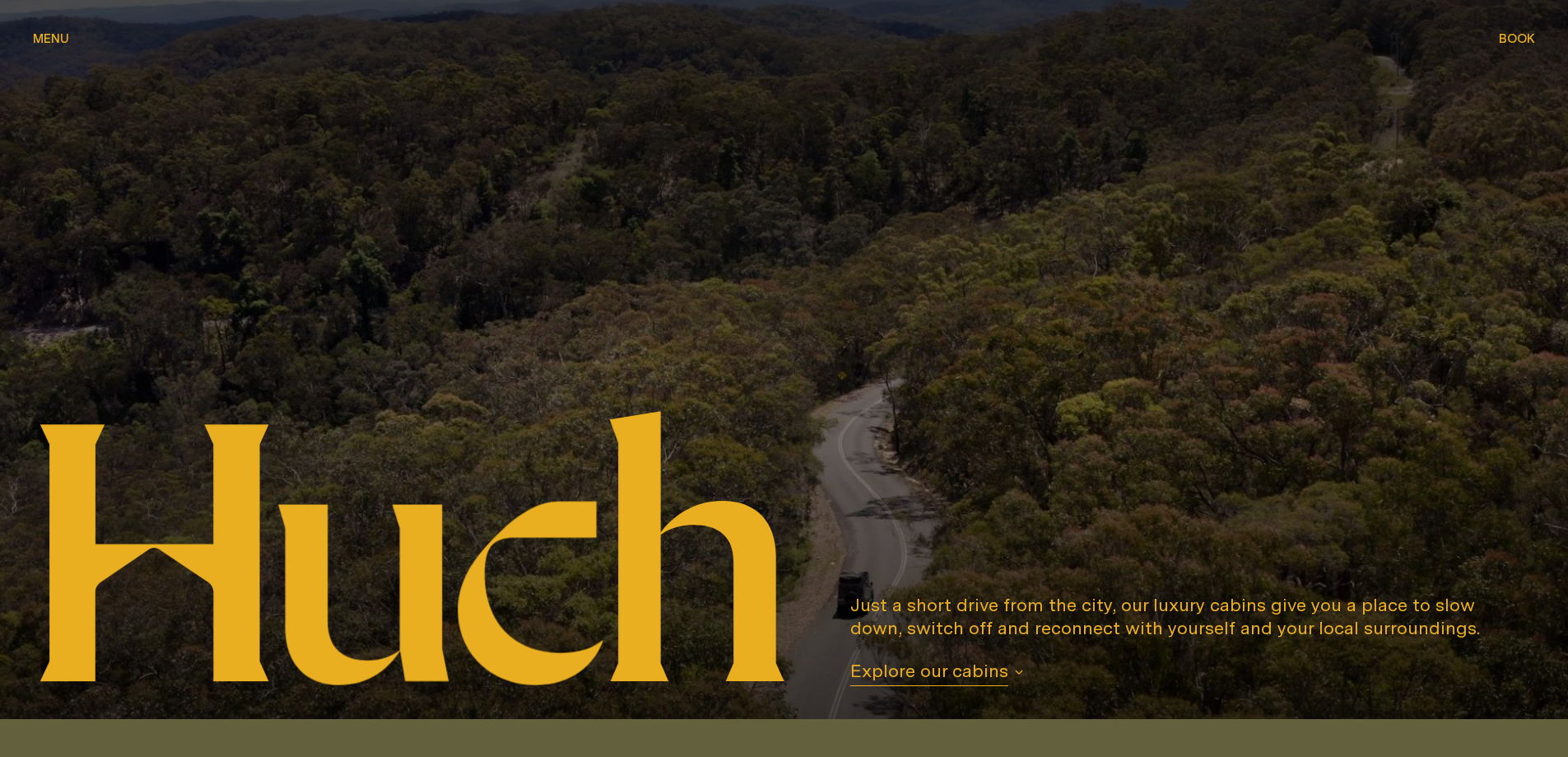
click at [1015, 673] on icon "button" at bounding box center [1019, 672] width 8 height 8
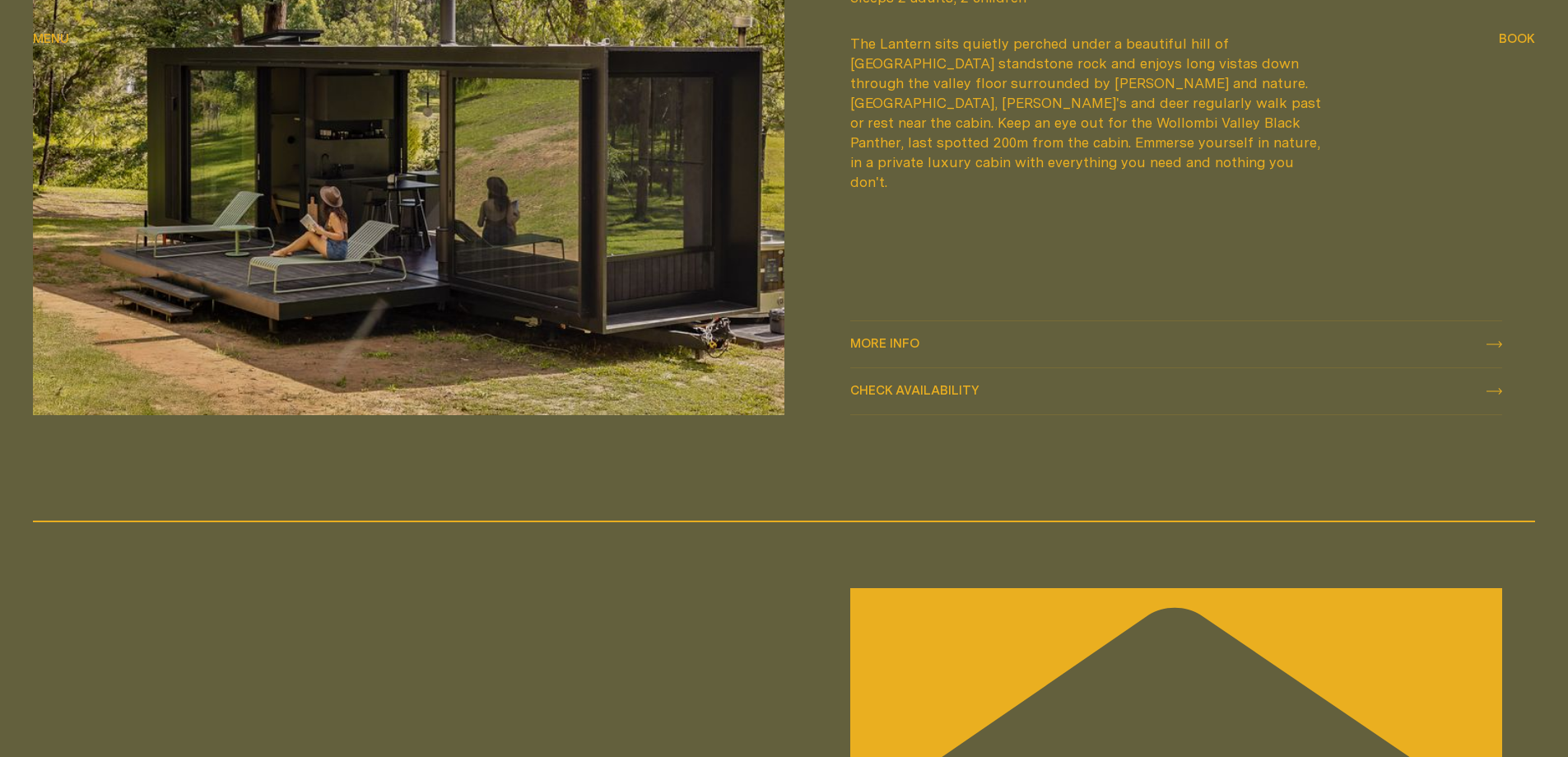
scroll to position [2778, 0]
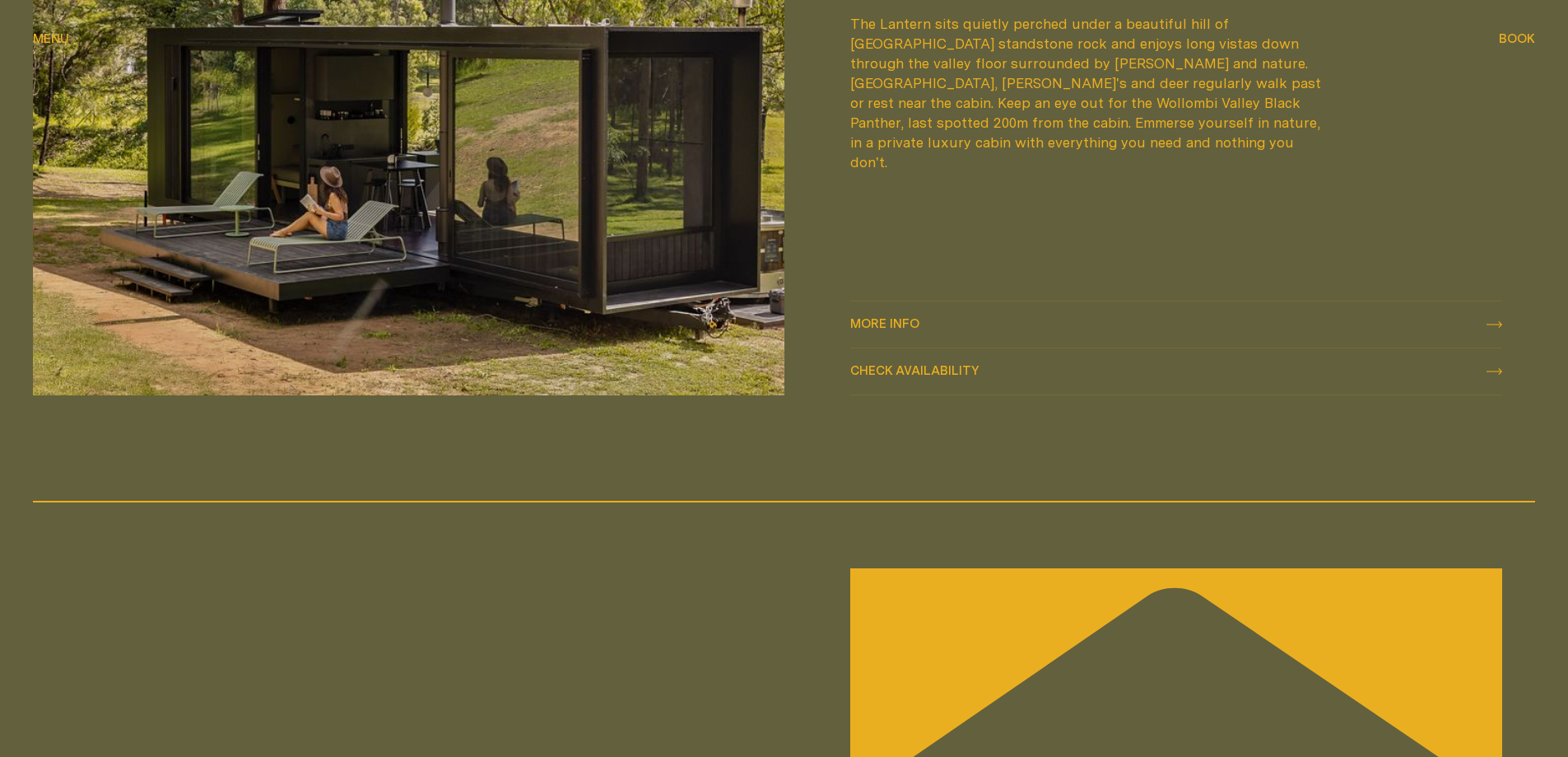
click at [892, 373] on span "Check availability" at bounding box center [915, 370] width 129 height 13
select select "******"
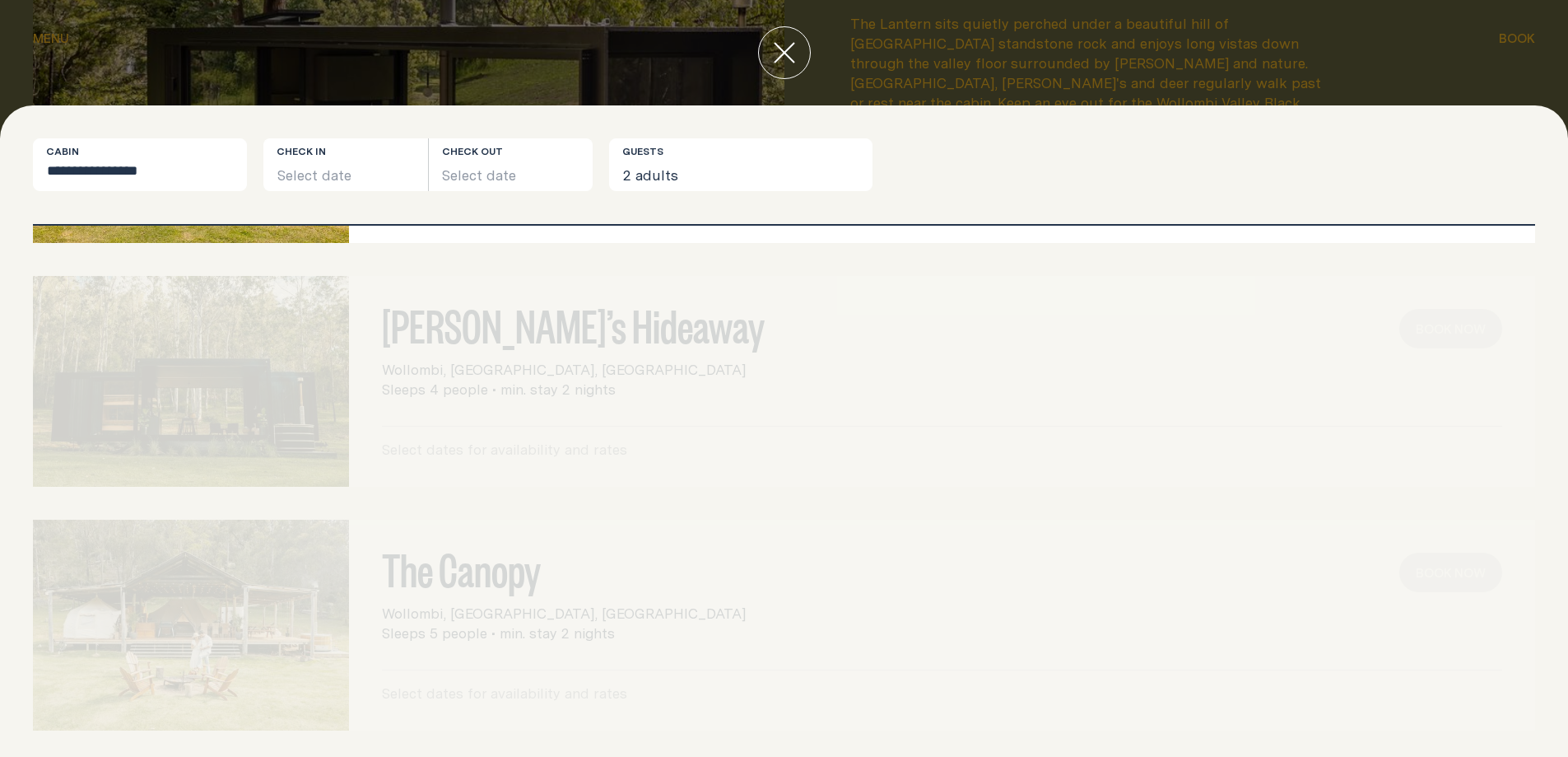
scroll to position [233, 0]
click at [237, 394] on div at bounding box center [190, 374] width 316 height 210
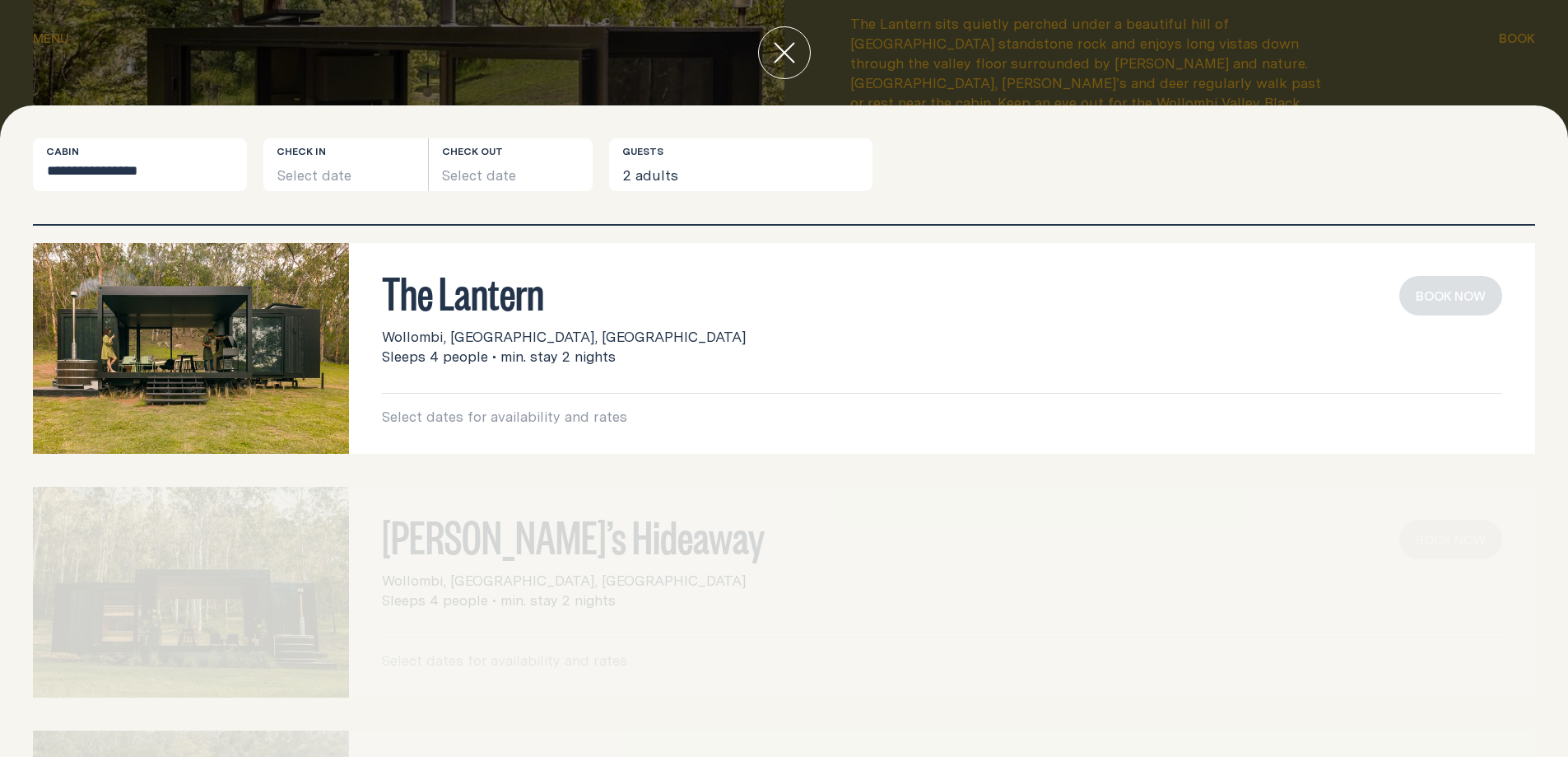
scroll to position [0, 0]
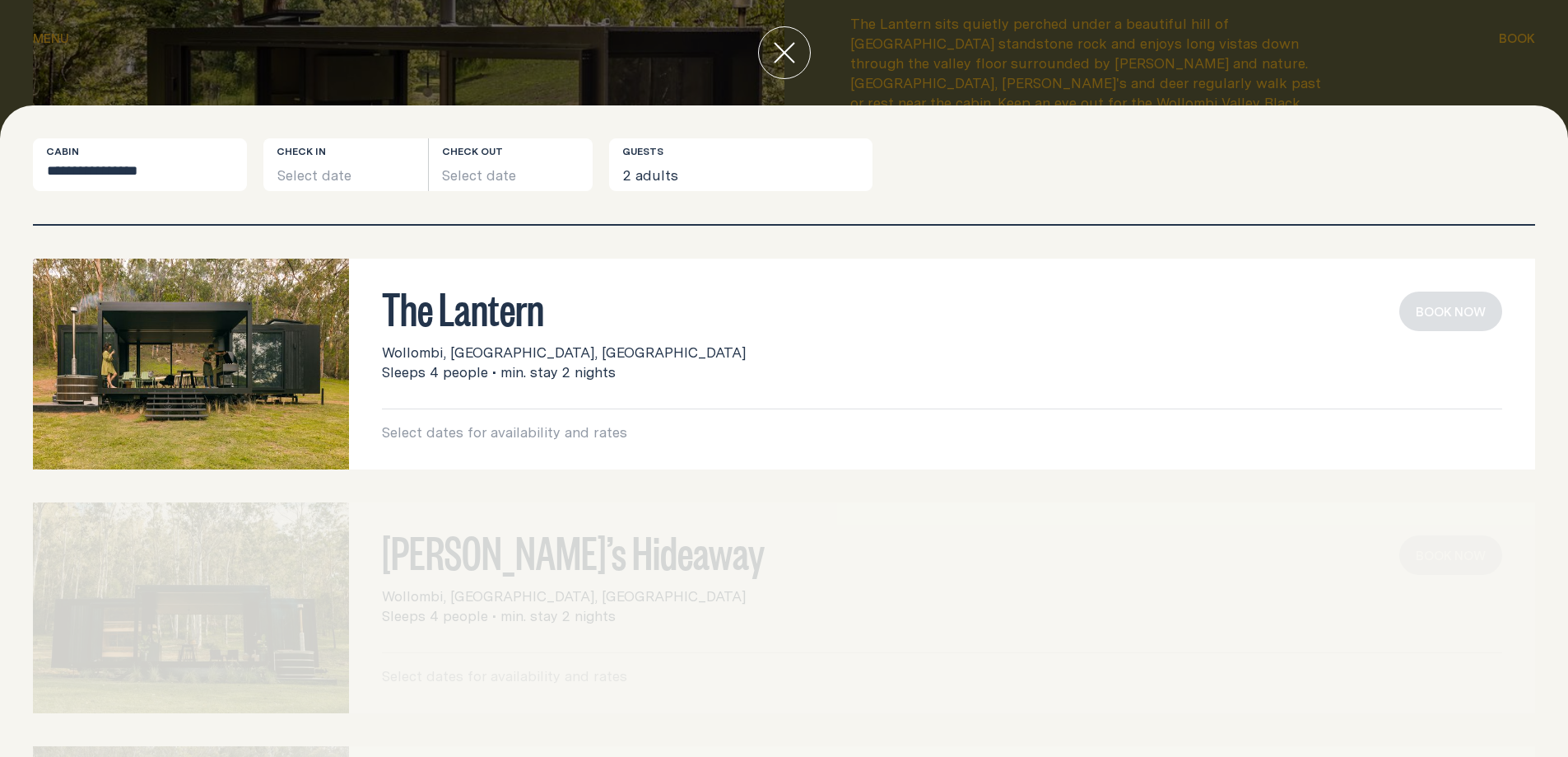
click at [484, 434] on p "Select dates for availability and rates" at bounding box center [942, 433] width 1120 height 20
click at [489, 308] on h3 "The Lantern" at bounding box center [942, 307] width 1120 height 31
click at [311, 176] on button "Select date" at bounding box center [345, 164] width 164 height 53
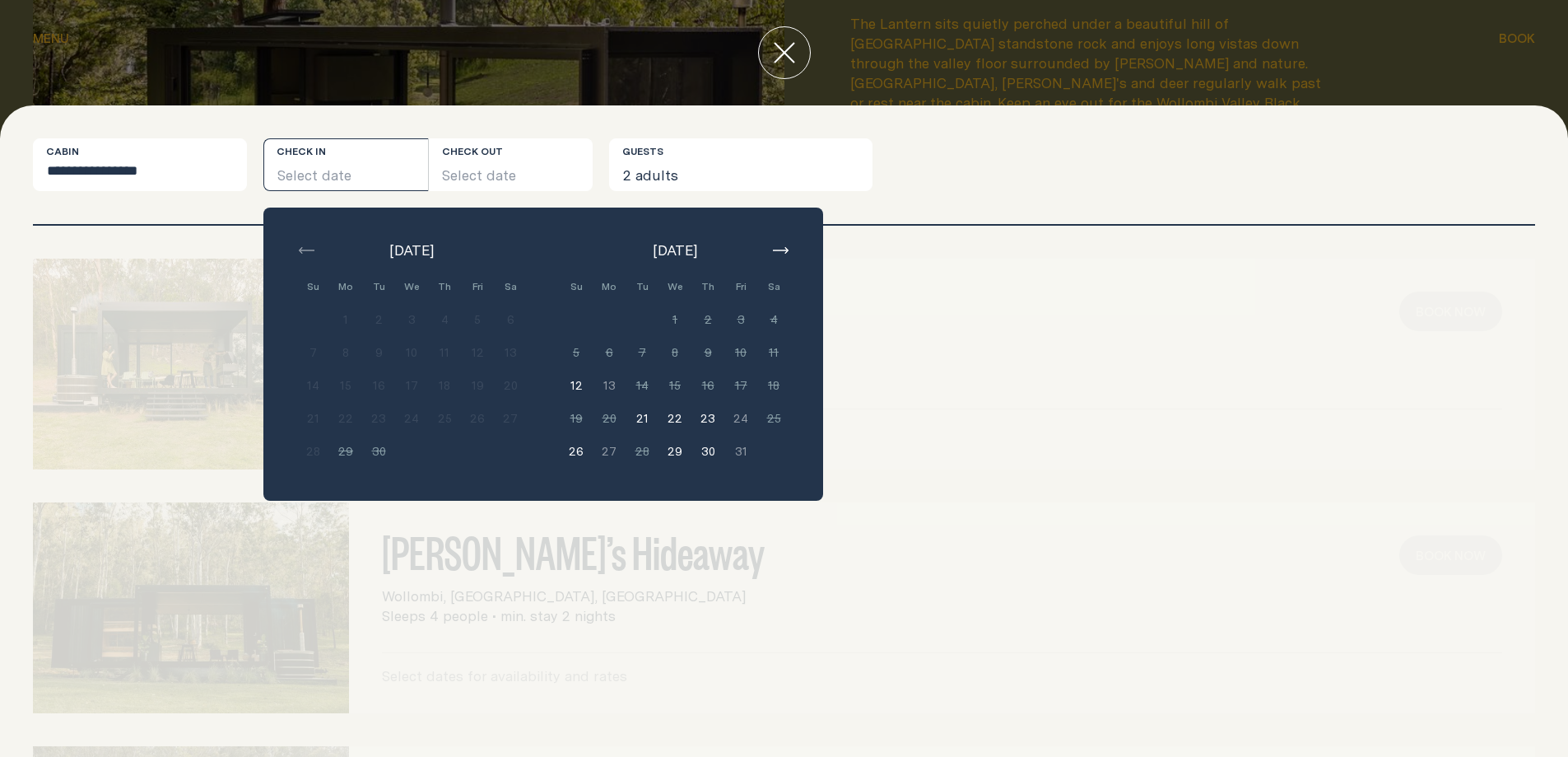
click at [784, 248] on icon "button" at bounding box center [780, 251] width 16 height 7
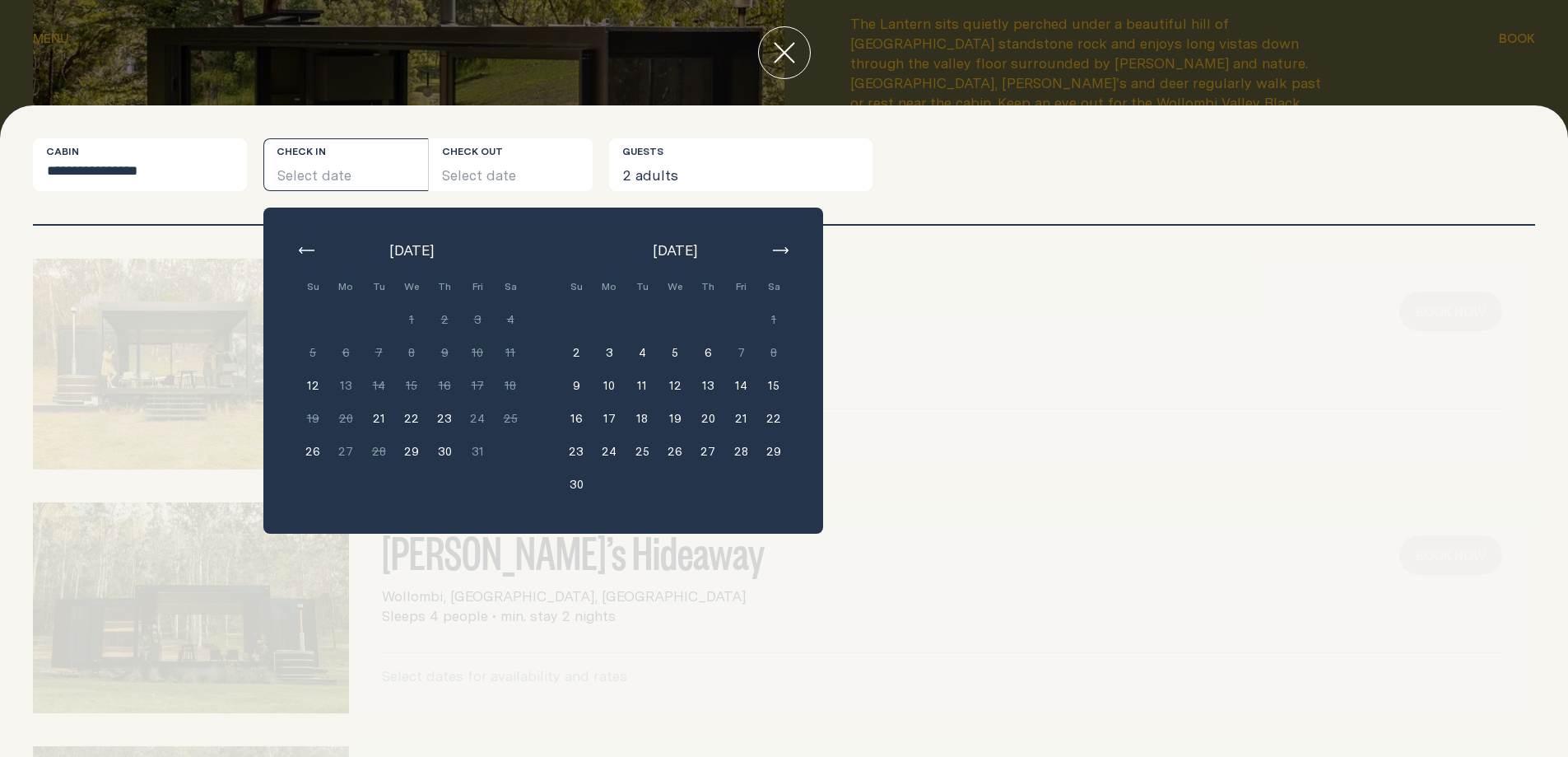
click at [738, 385] on button "14" at bounding box center [740, 385] width 33 height 33
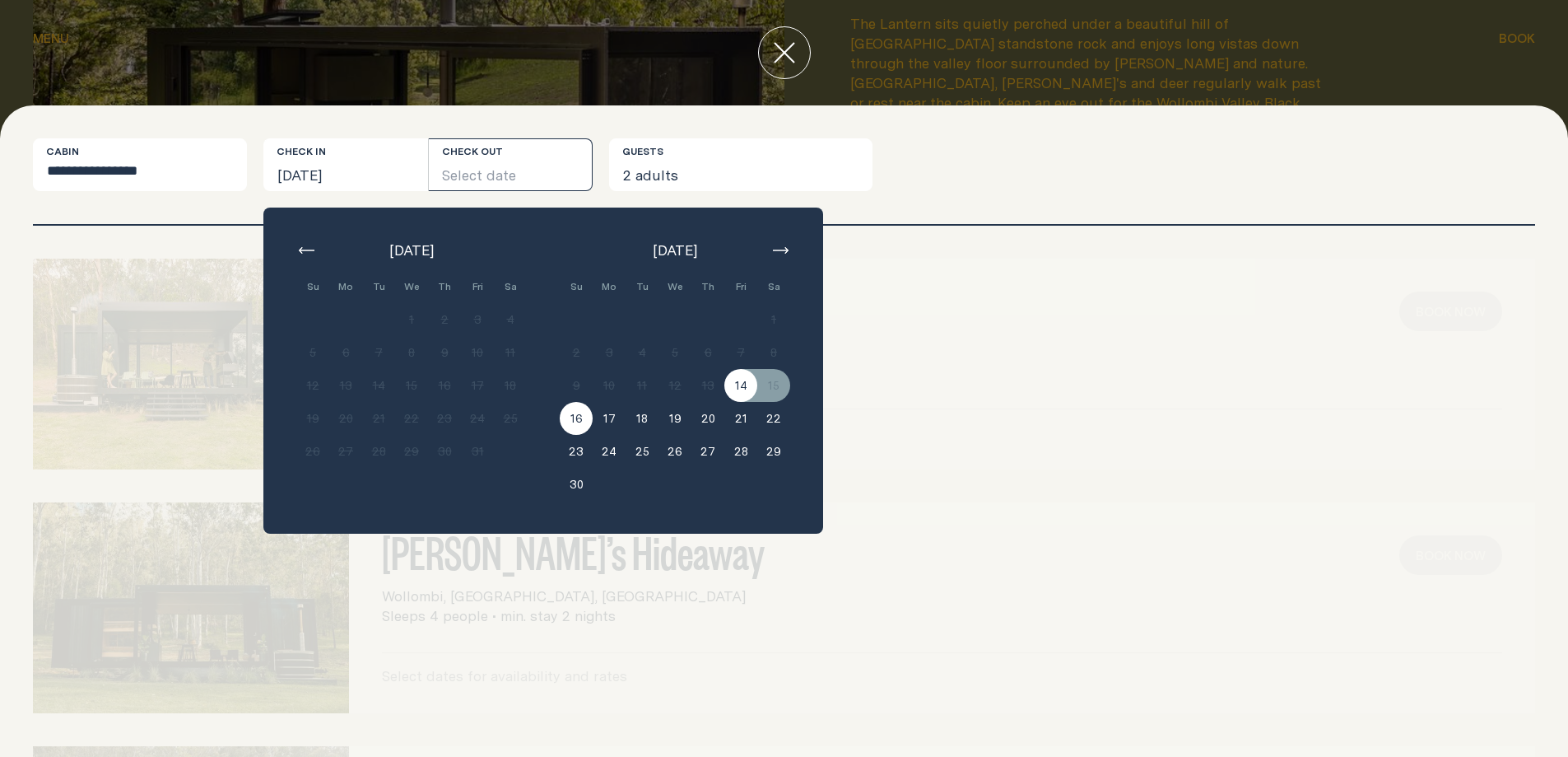
click at [580, 423] on button "16" at bounding box center [576, 417] width 33 height 33
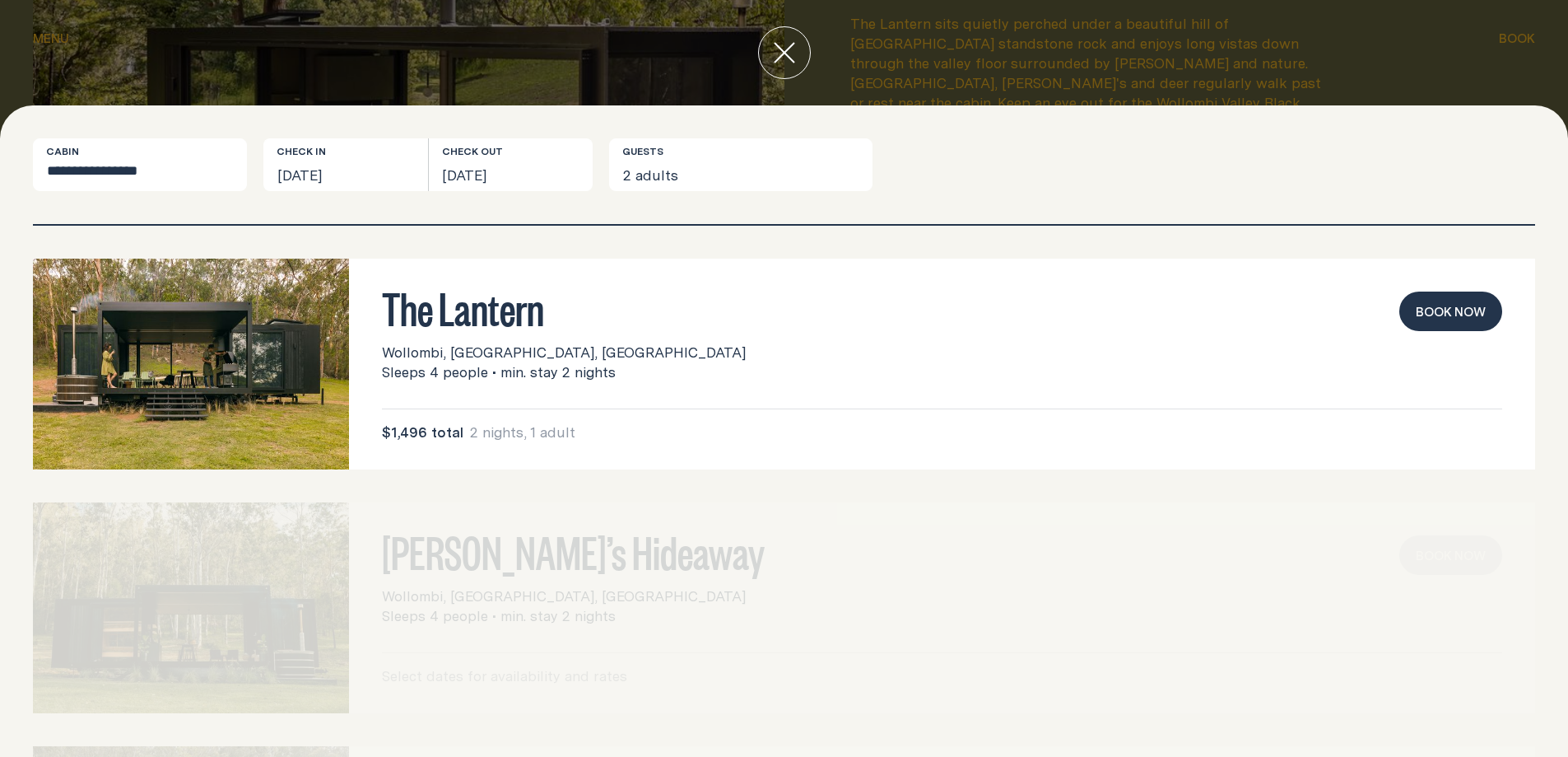
click at [783, 54] on icon "close" at bounding box center [784, 53] width 20 height 20
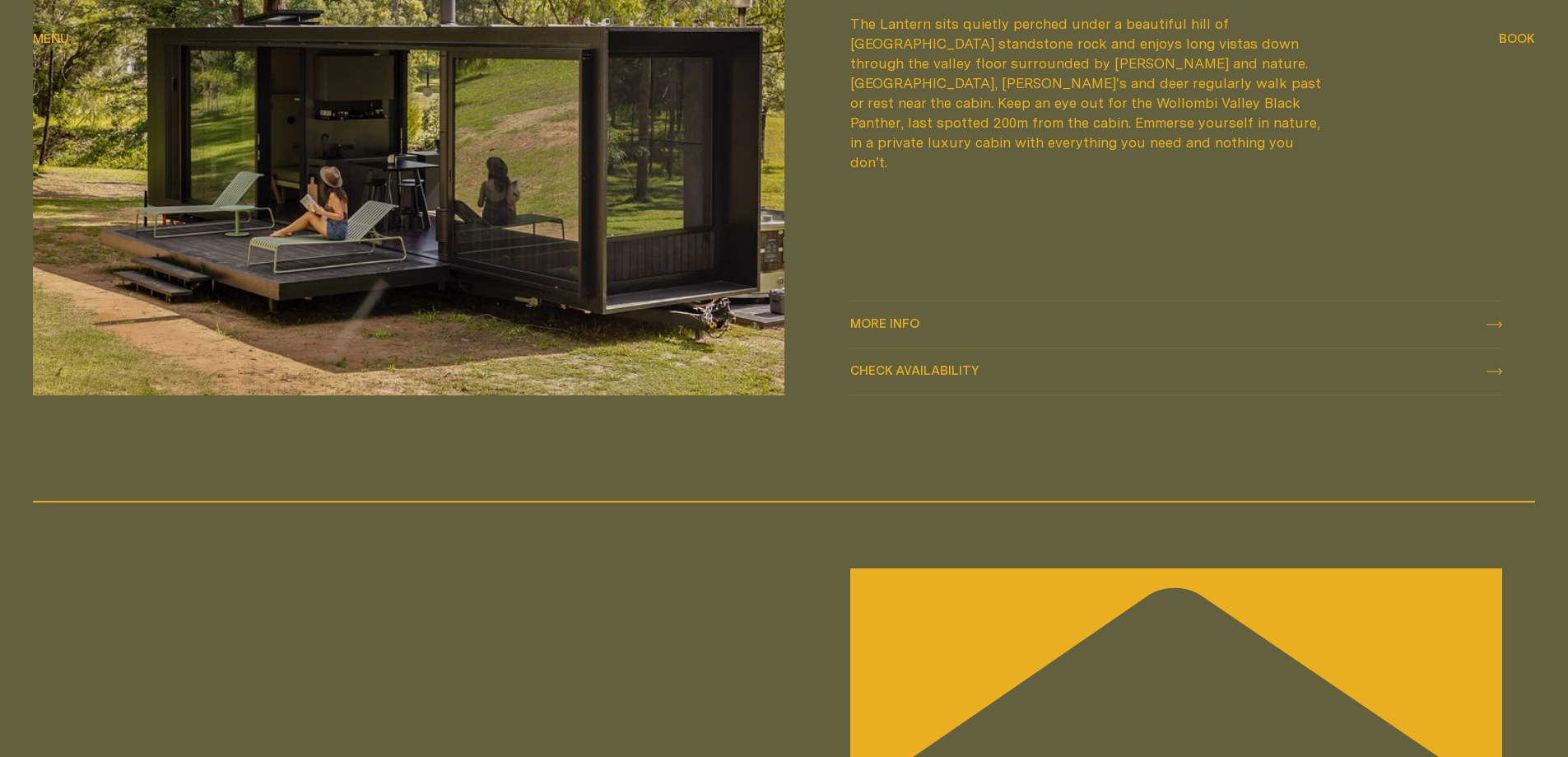
click at [1498, 321] on icon at bounding box center [1494, 324] width 16 height 7
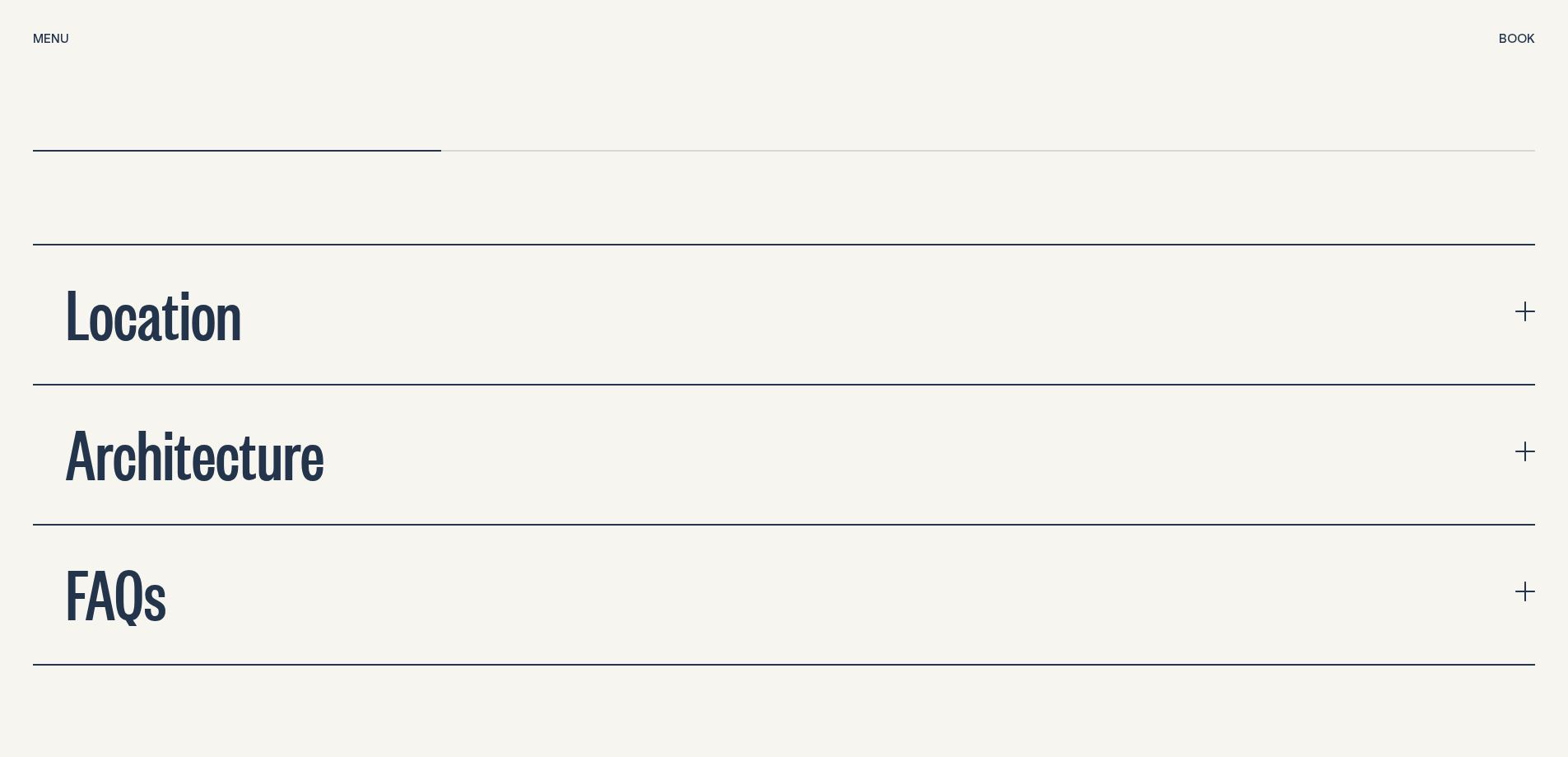
scroll to position [6012, 0]
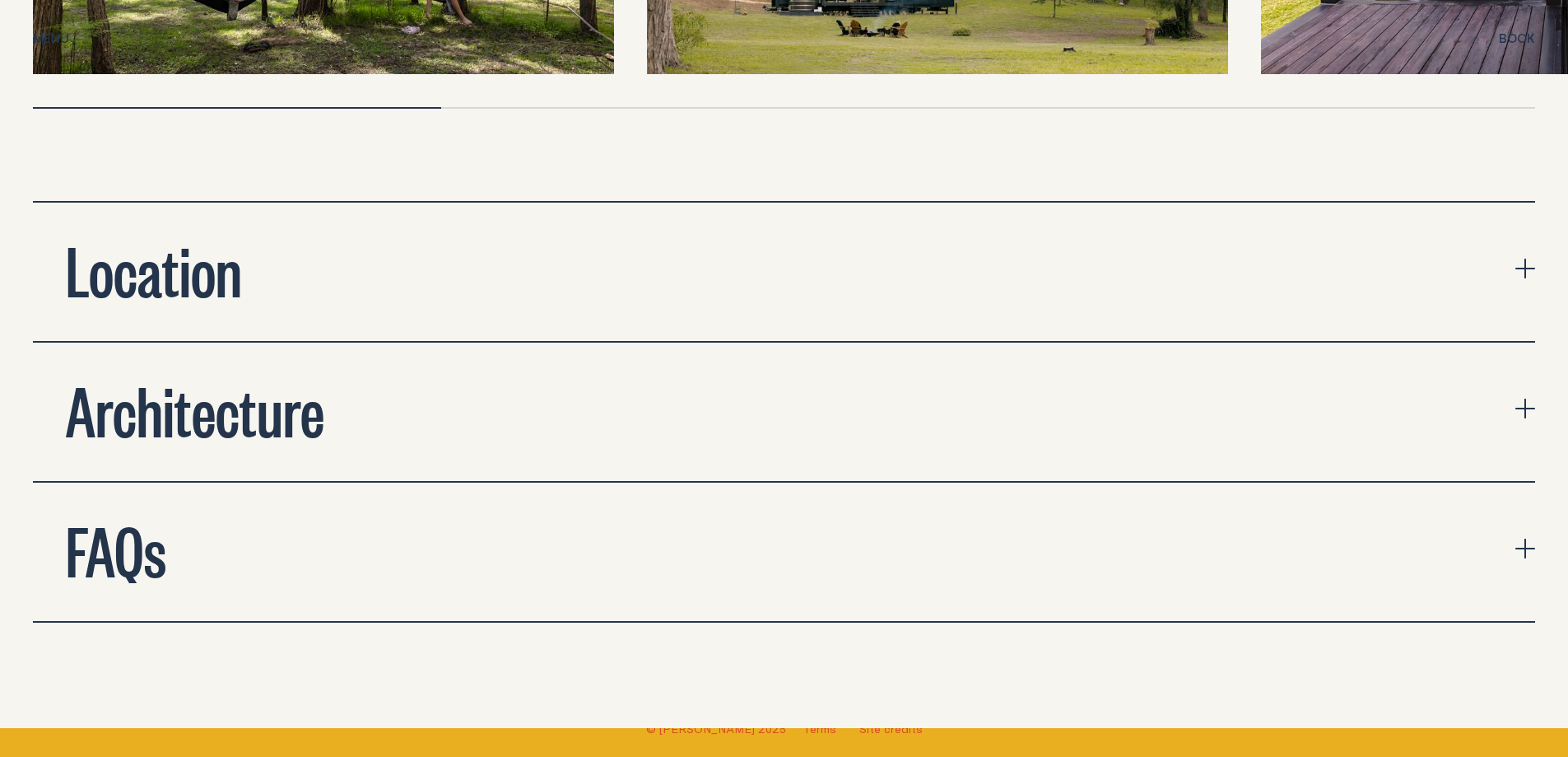
click at [1523, 398] on icon "expand accordion" at bounding box center [1526, 408] width 20 height 20
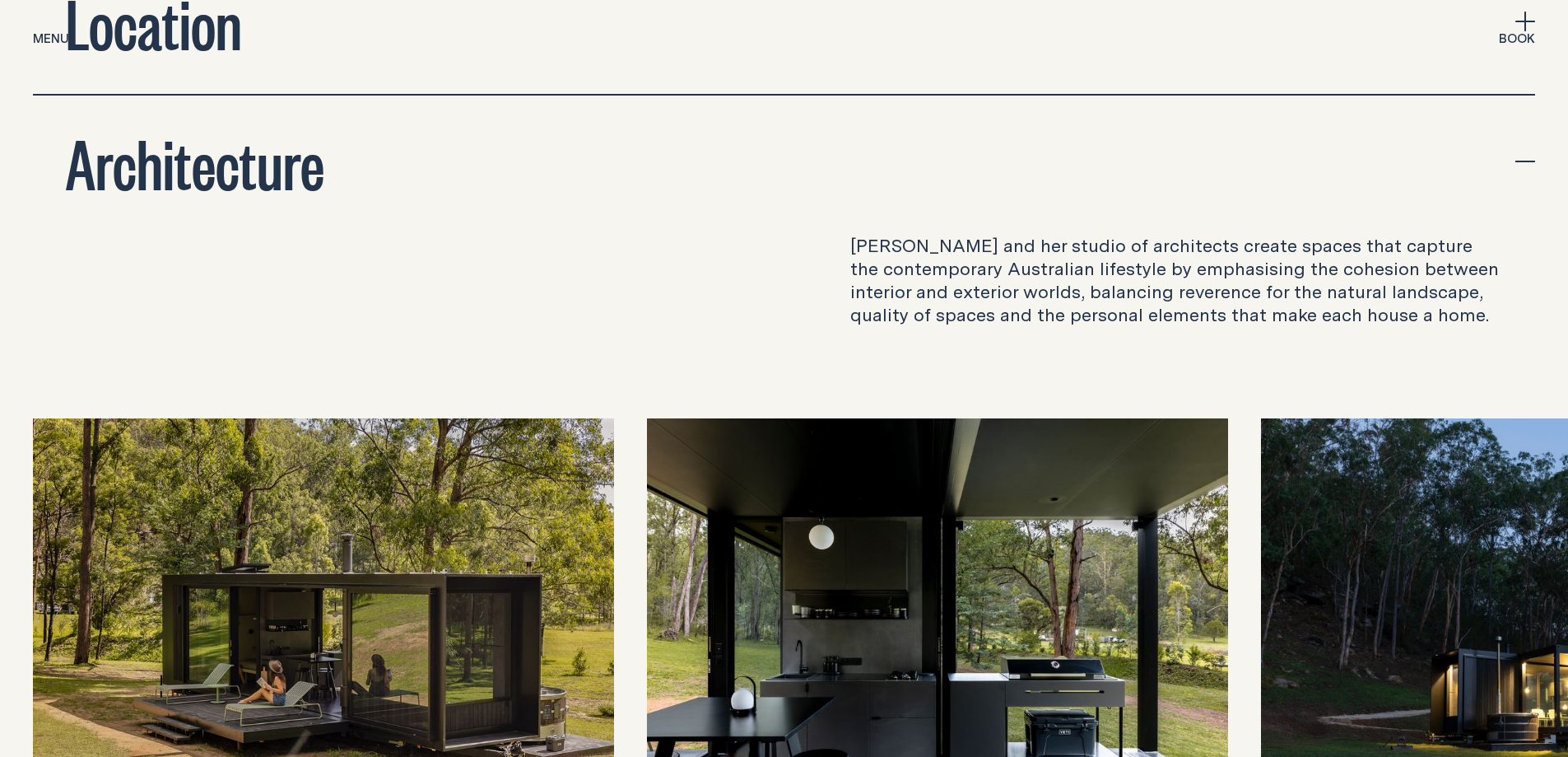
scroll to position [6424, 0]
